Goal: Task Accomplishment & Management: Manage account settings

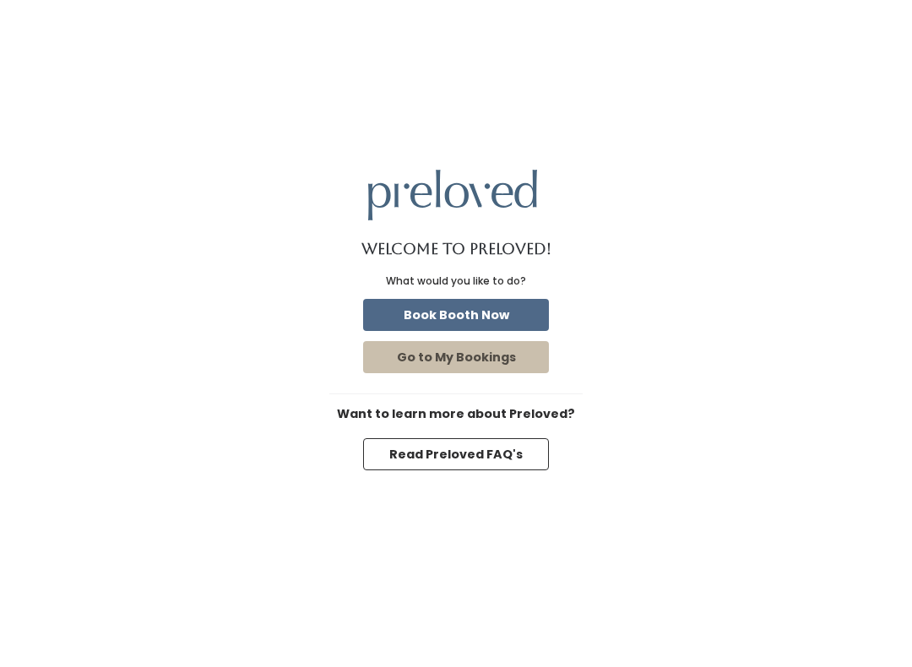
click at [525, 318] on button "Book Booth Now" at bounding box center [456, 315] width 186 height 32
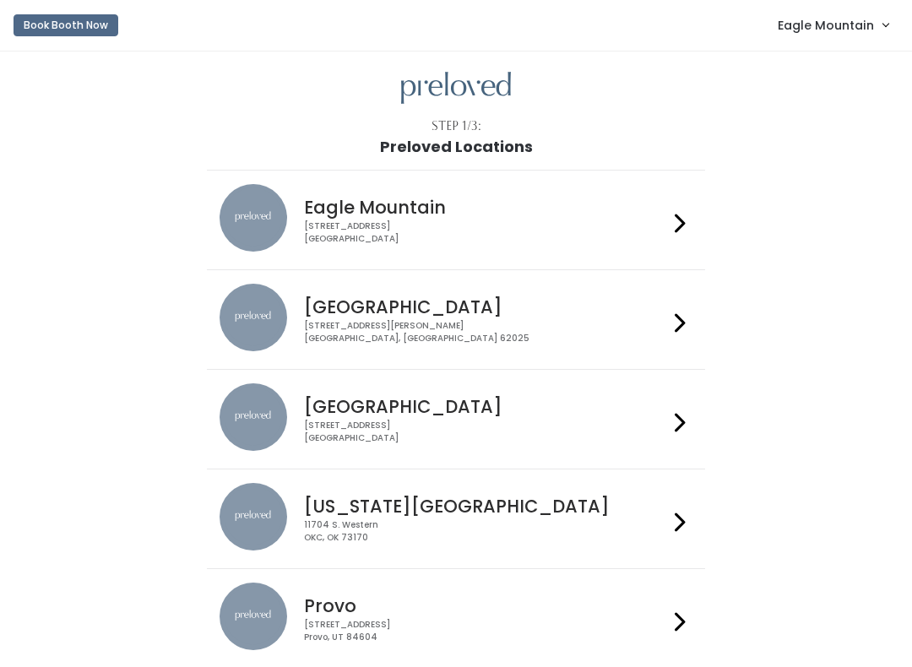
click at [794, 18] on span "Eagle Mountain" at bounding box center [825, 25] width 96 height 19
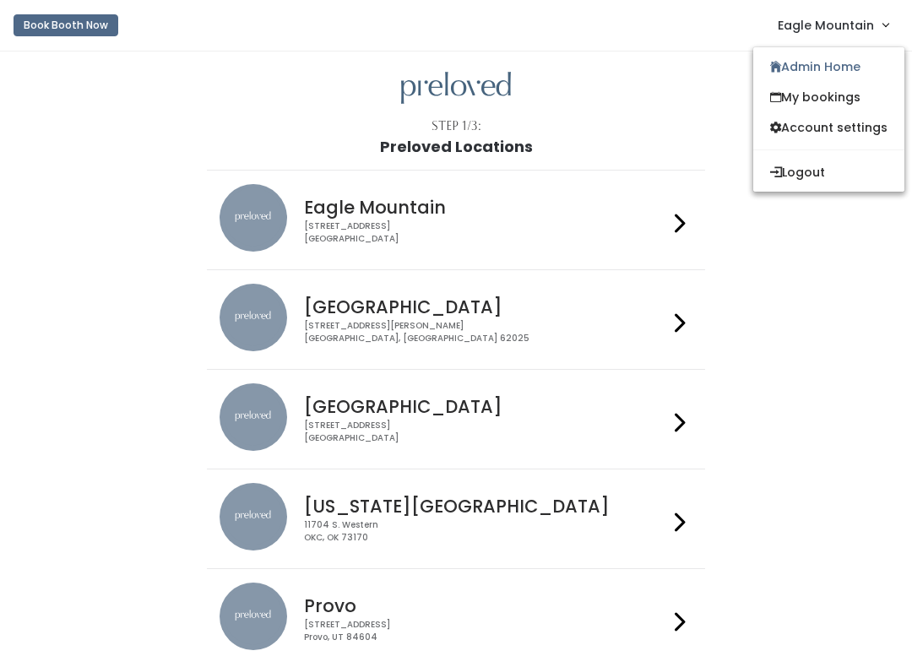
click at [831, 21] on span "Eagle Mountain" at bounding box center [825, 25] width 96 height 19
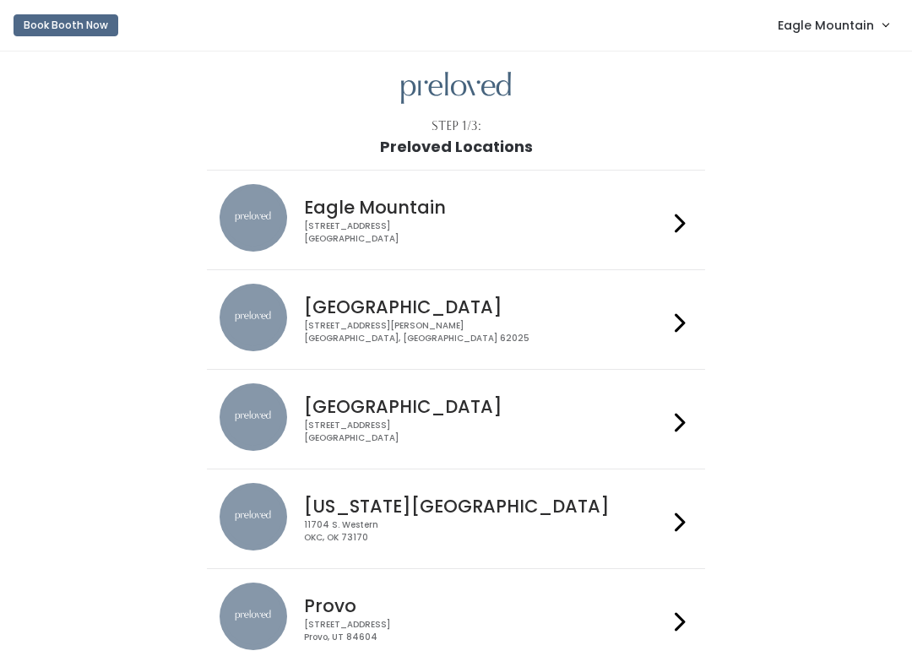
click at [848, 17] on span "Eagle Mountain" at bounding box center [825, 25] width 96 height 19
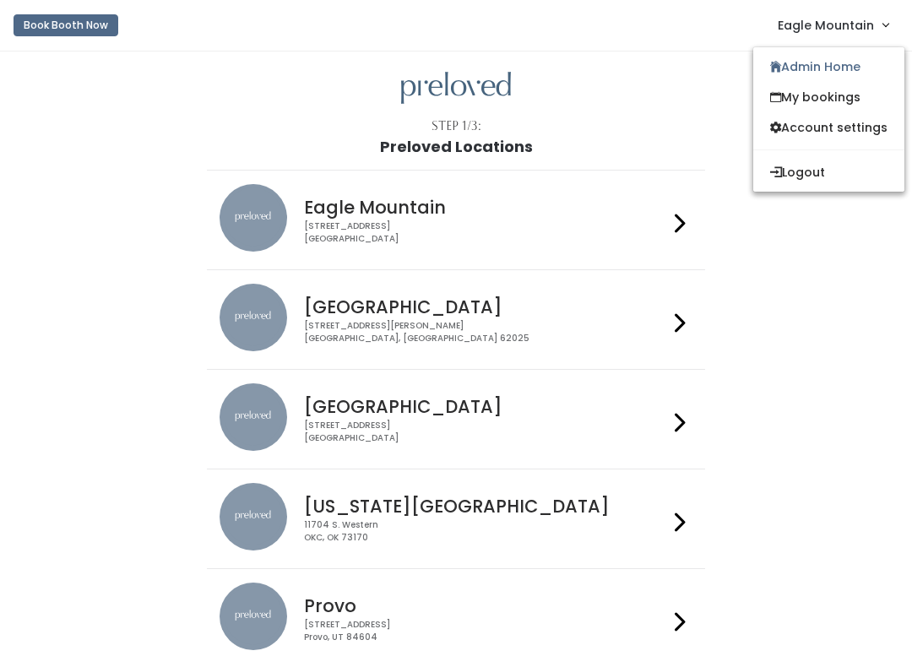
click at [849, 98] on link "My bookings" at bounding box center [828, 97] width 151 height 30
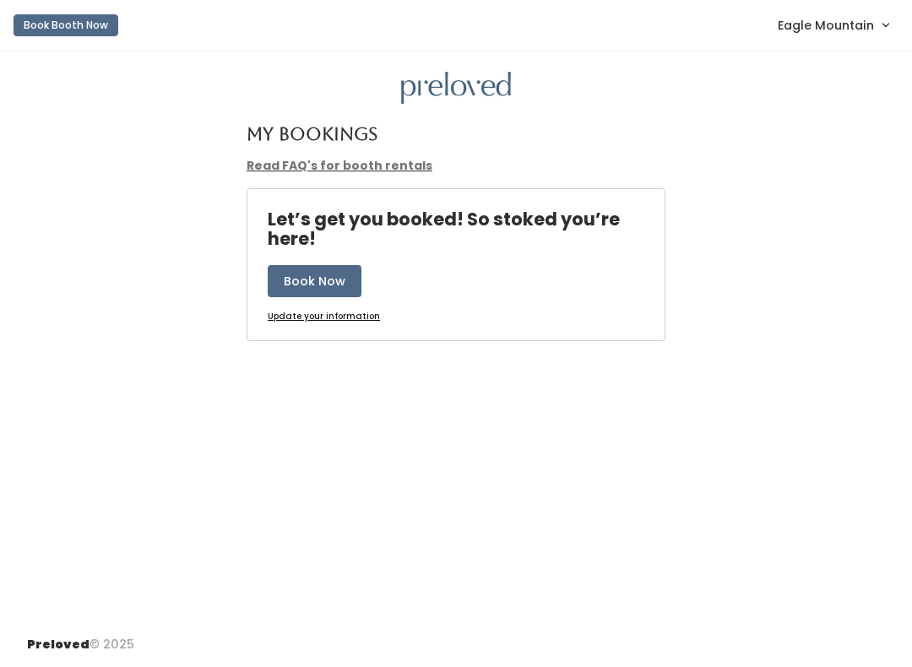
click at [855, 41] on link "Eagle Mountain" at bounding box center [833, 25] width 144 height 36
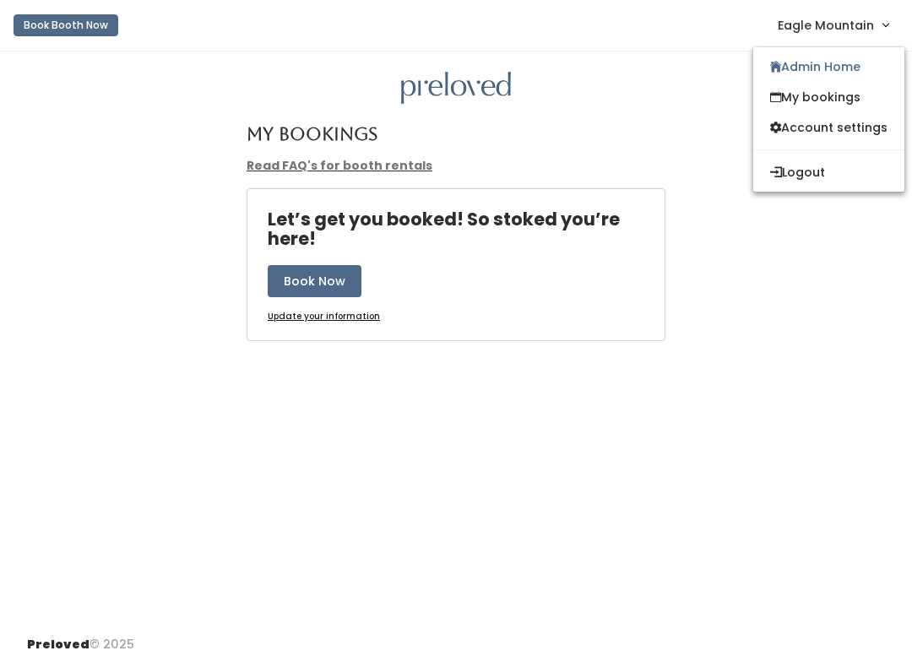
click at [869, 70] on link "Admin Home" at bounding box center [828, 66] width 151 height 30
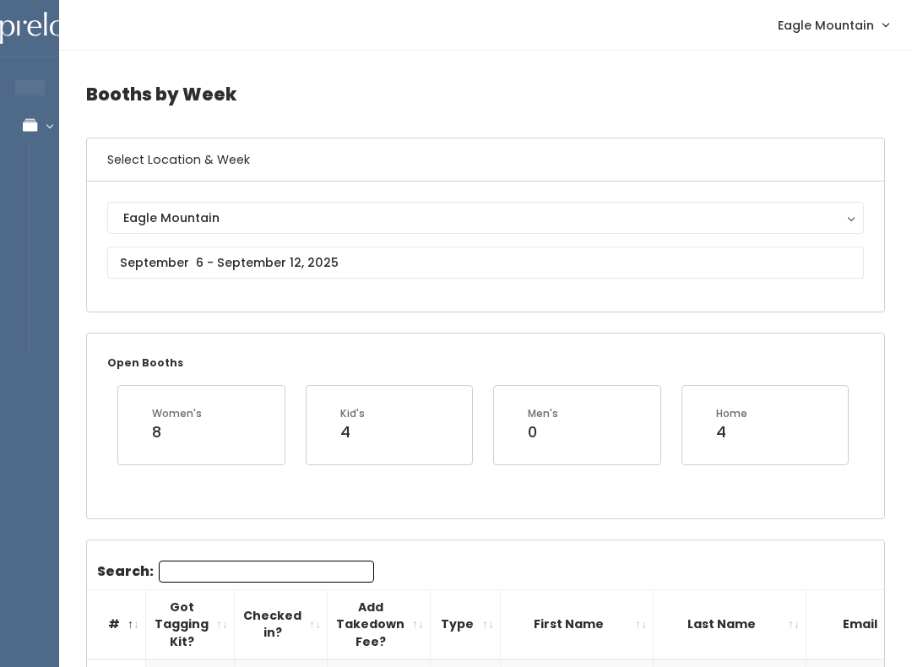
click at [873, 26] on span "Eagle Mountain" at bounding box center [825, 25] width 96 height 19
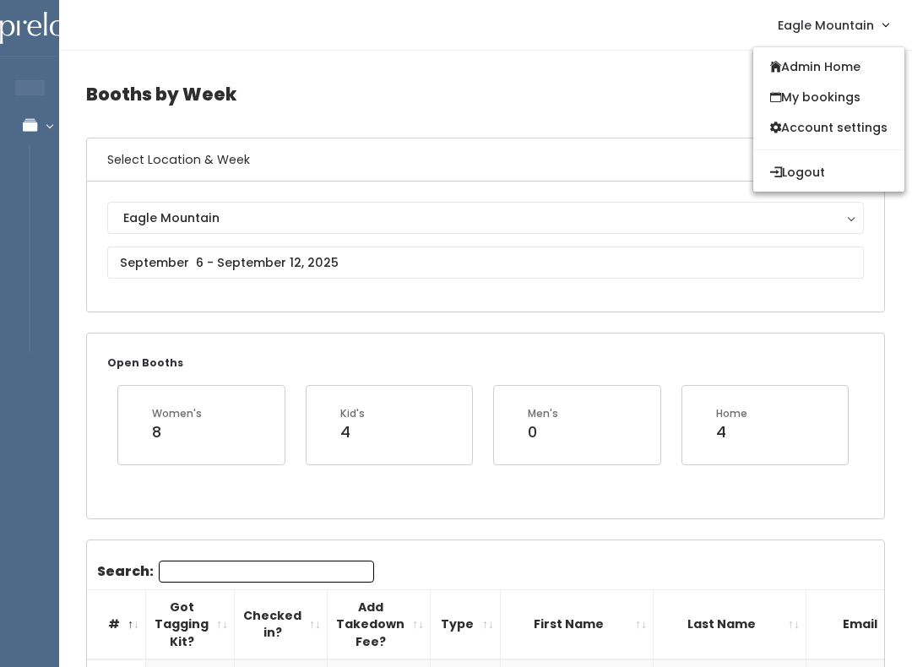
click at [811, 135] on link "Account settings" at bounding box center [828, 127] width 151 height 30
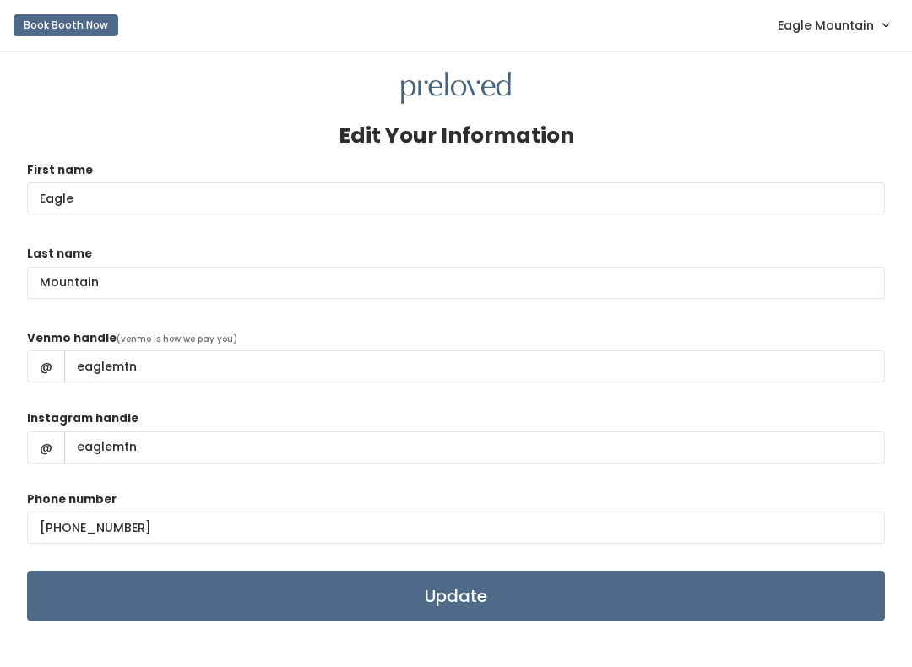
click at [859, 38] on link "Eagle Mountain" at bounding box center [833, 25] width 144 height 36
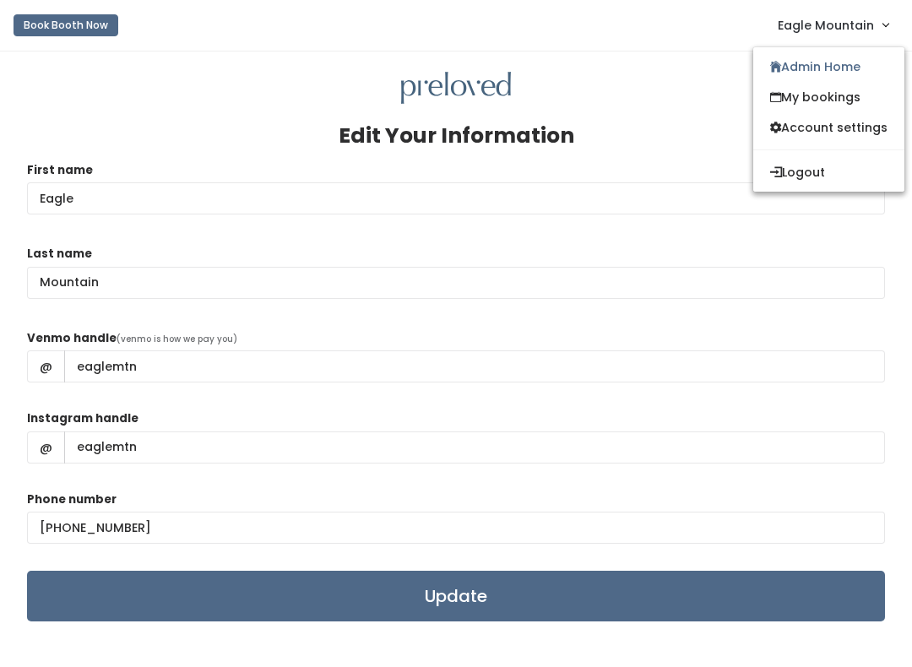
click at [827, 72] on link "Admin Home" at bounding box center [828, 66] width 151 height 30
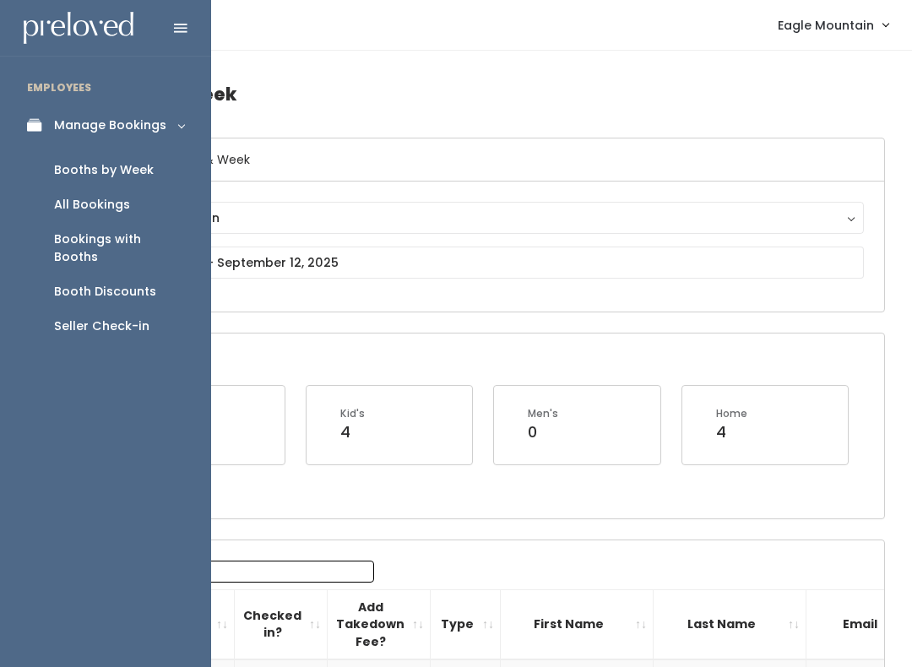
click at [144, 283] on div "Booth Discounts" at bounding box center [105, 292] width 102 height 18
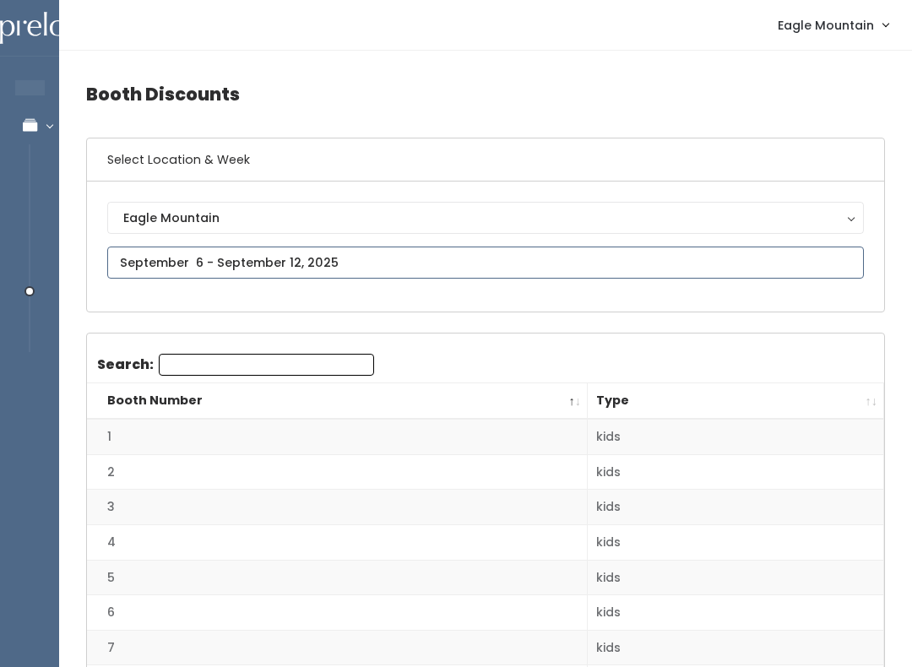
click at [781, 269] on input "text" at bounding box center [485, 262] width 756 height 32
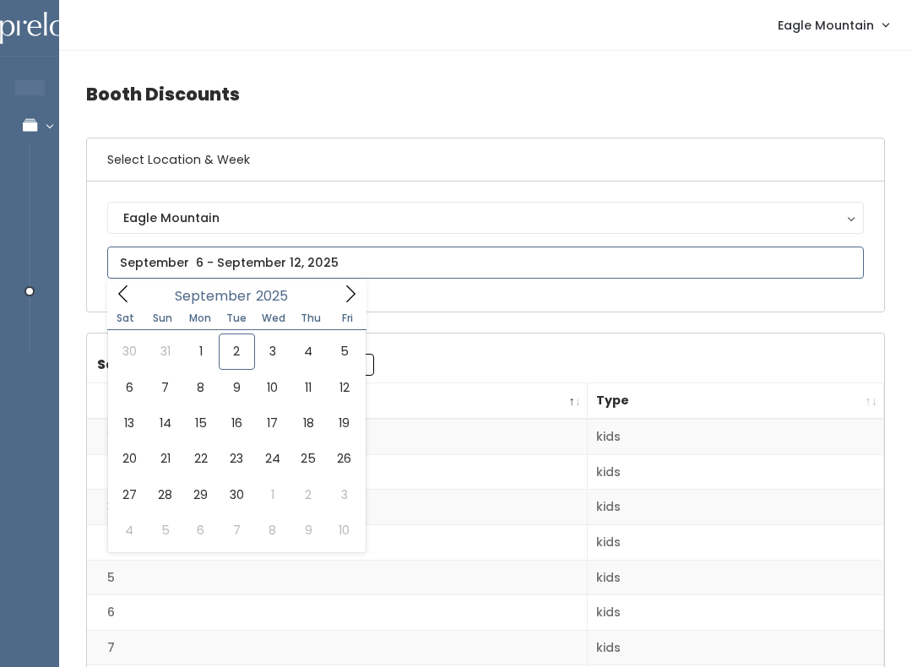
click at [112, 295] on span at bounding box center [123, 293] width 32 height 26
type input "[DATE] to [DATE]"
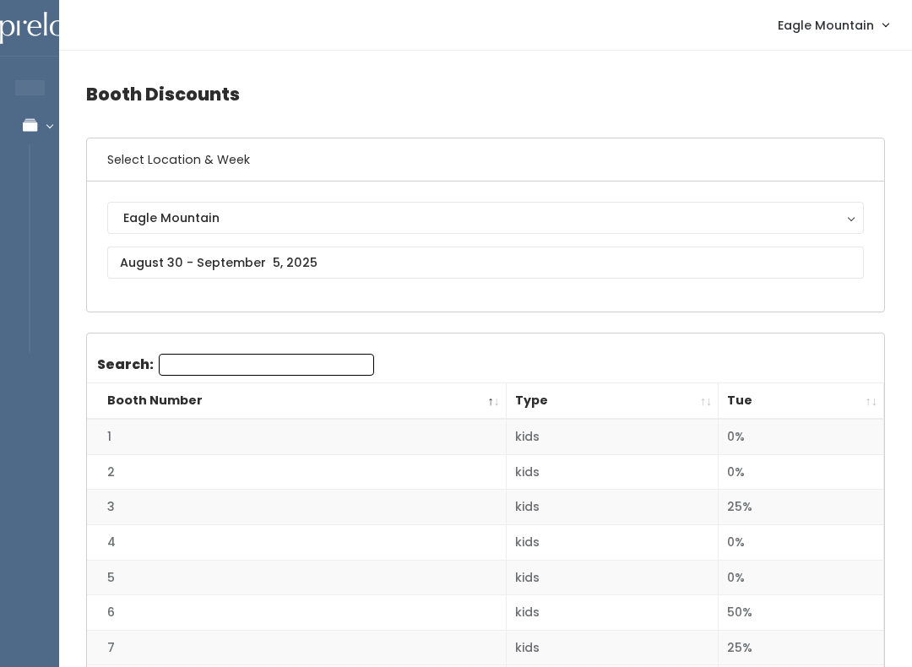
click at [880, 398] on th "Tue" at bounding box center [800, 401] width 165 height 36
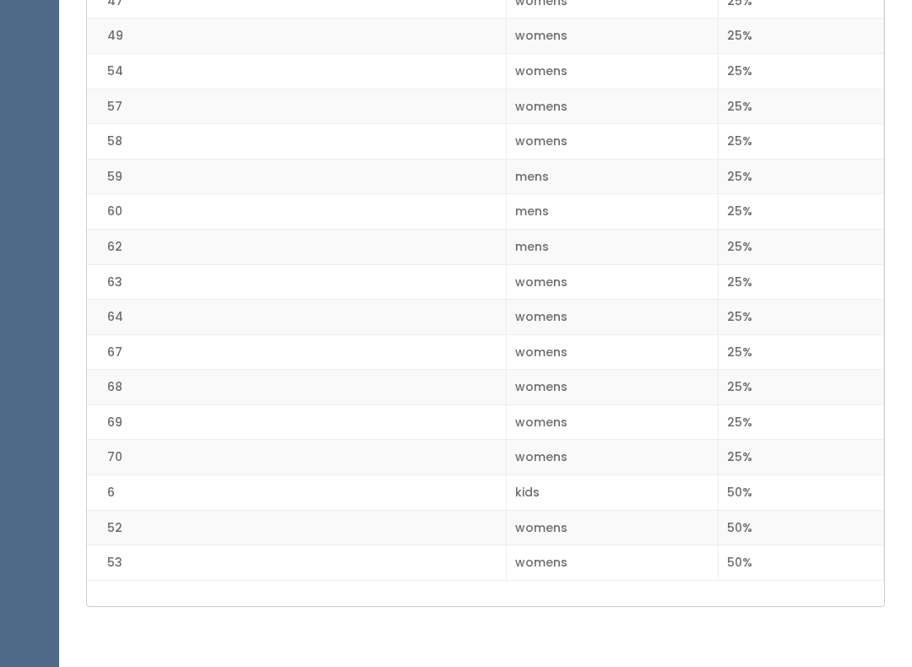
scroll to position [2302, 0]
